Goal: Task Accomplishment & Management: Use online tool/utility

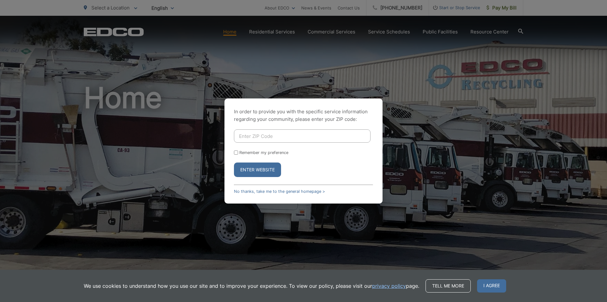
drag, startPoint x: 0, startPoint y: 0, endPoint x: 243, endPoint y: 134, distance: 277.8
click at [243, 134] on input "Enter ZIP Code" at bounding box center [302, 136] width 137 height 13
type input "92020"
click at [273, 191] on link "No thanks, take me to the general homepage >" at bounding box center [279, 191] width 91 height 5
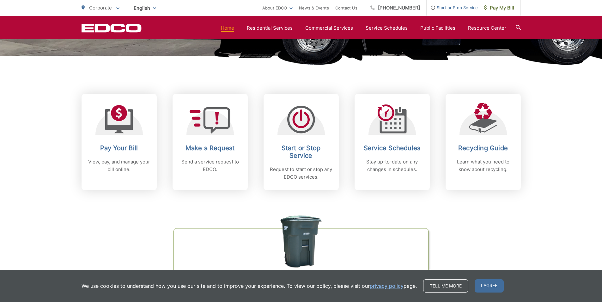
scroll to position [221, 0]
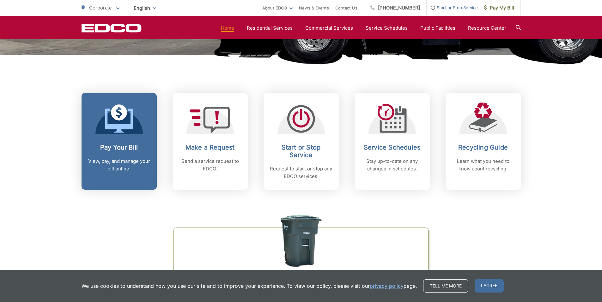
click at [122, 135] on link "Pay Your Bill View, pay, and manage your bill online." at bounding box center [119, 141] width 75 height 97
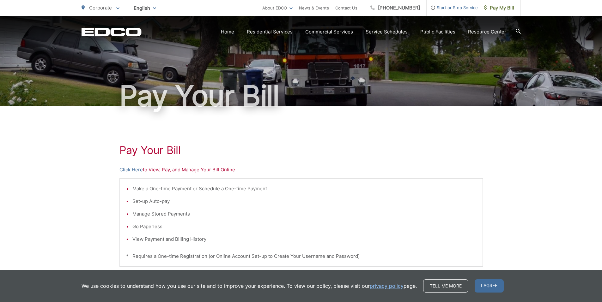
scroll to position [32, 0]
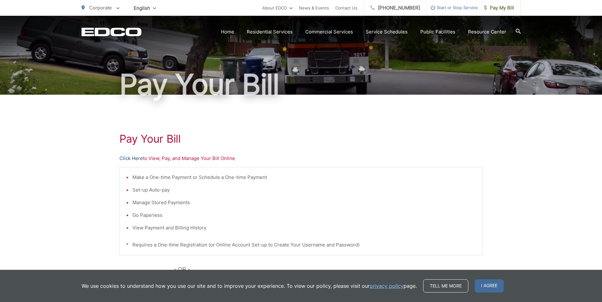
click at [129, 157] on link "Click Here" at bounding box center [130, 159] width 23 height 8
